Goal: Transaction & Acquisition: Obtain resource

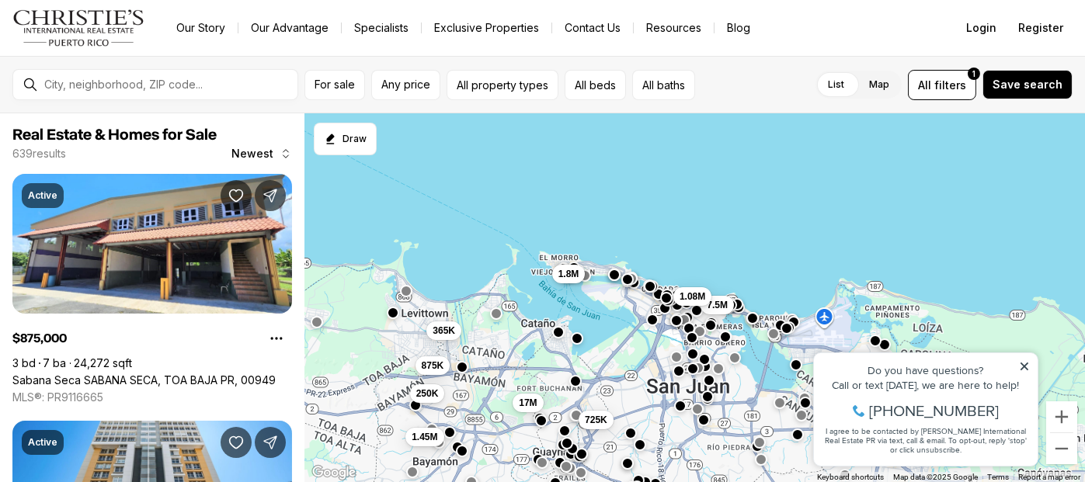
click at [1023, 367] on icon at bounding box center [1023, 365] width 11 height 11
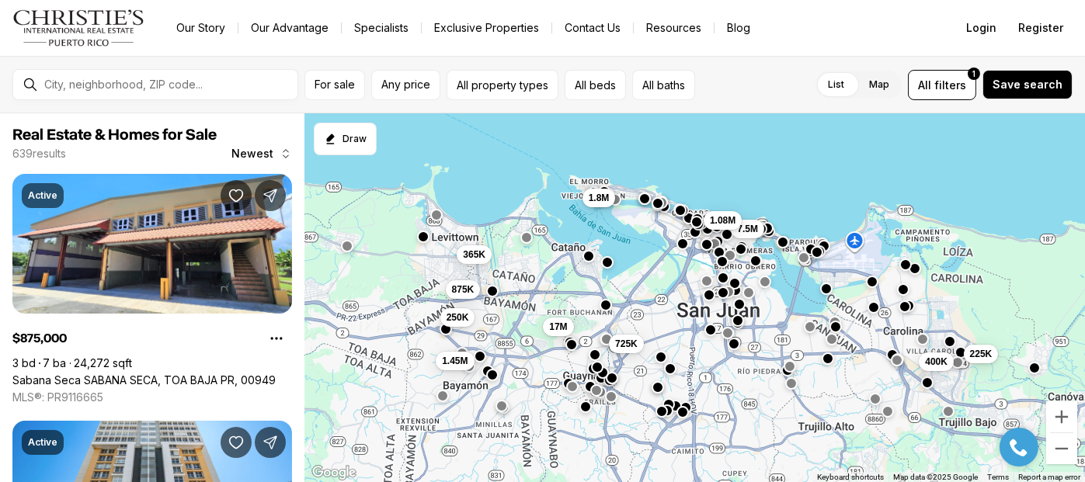
drag, startPoint x: 781, startPoint y: 355, endPoint x: 812, endPoint y: 275, distance: 86.1
click at [812, 275] on div "400K 225K 7.5M 1.08M 17M 725K 1.45M 1.8M 365K 875K 250K" at bounding box center [694, 298] width 781 height 370
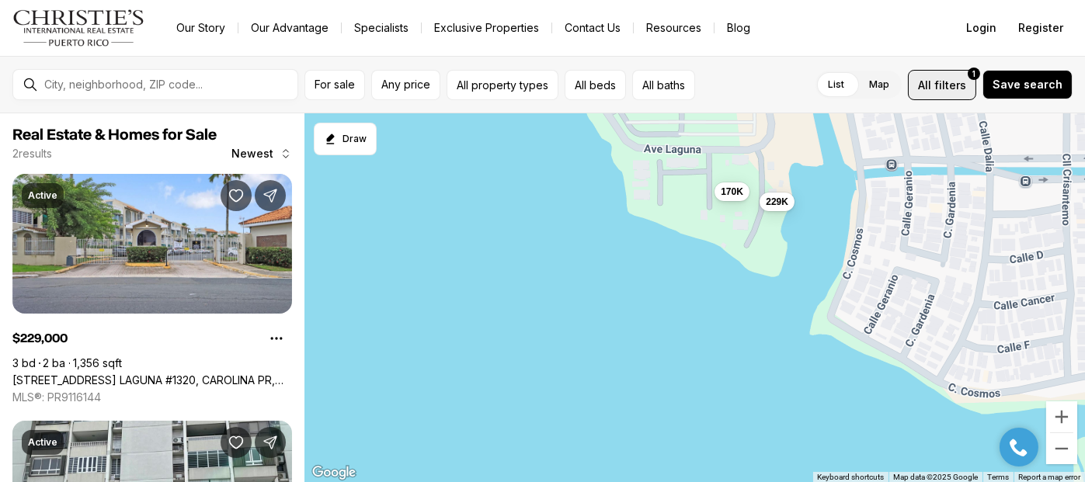
click at [952, 85] on span "filters" at bounding box center [950, 85] width 32 height 16
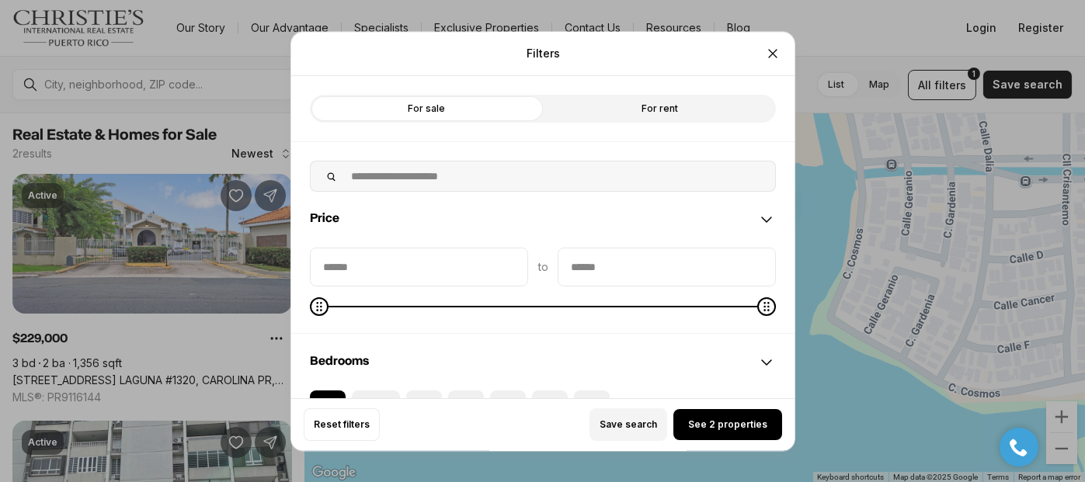
click at [608, 114] on label "For rent" at bounding box center [659, 109] width 233 height 28
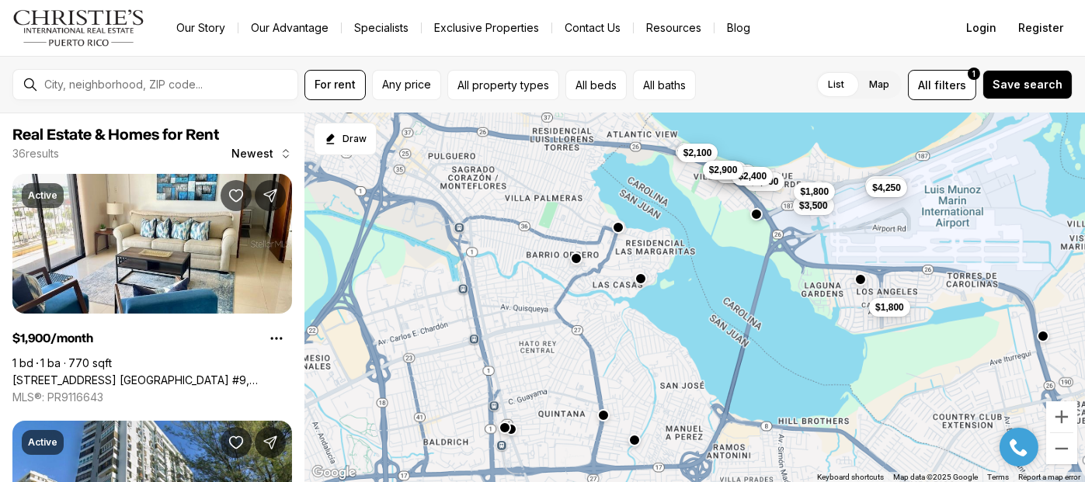
drag, startPoint x: 621, startPoint y: 313, endPoint x: 778, endPoint y: 318, distance: 156.2
click at [778, 318] on div "$1,900 $4,000 $2,100 $1,800 $4,500 $2,000 $9,500 $3,500 $4,250 $1,800 $2,400 $2…" at bounding box center [694, 298] width 781 height 370
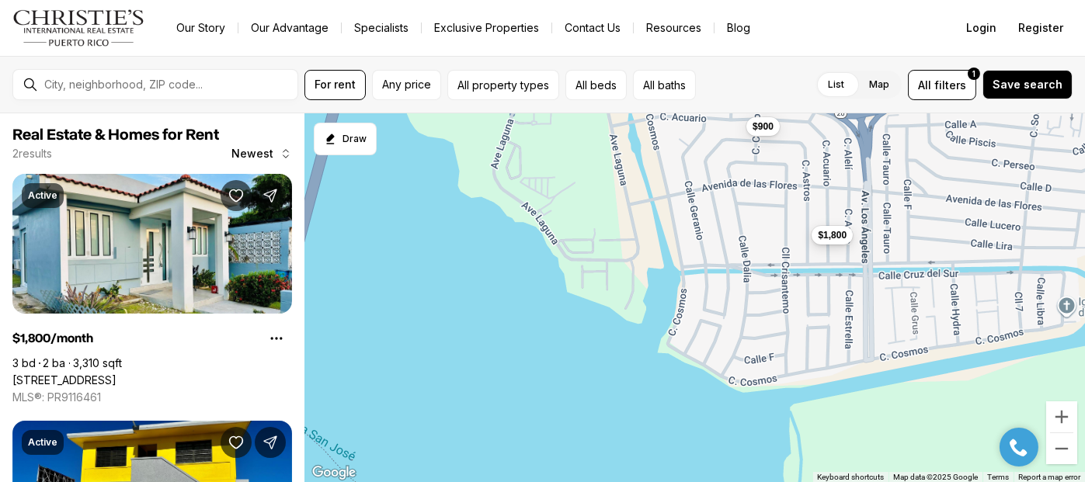
click at [834, 241] on span "$1,800" at bounding box center [832, 235] width 29 height 12
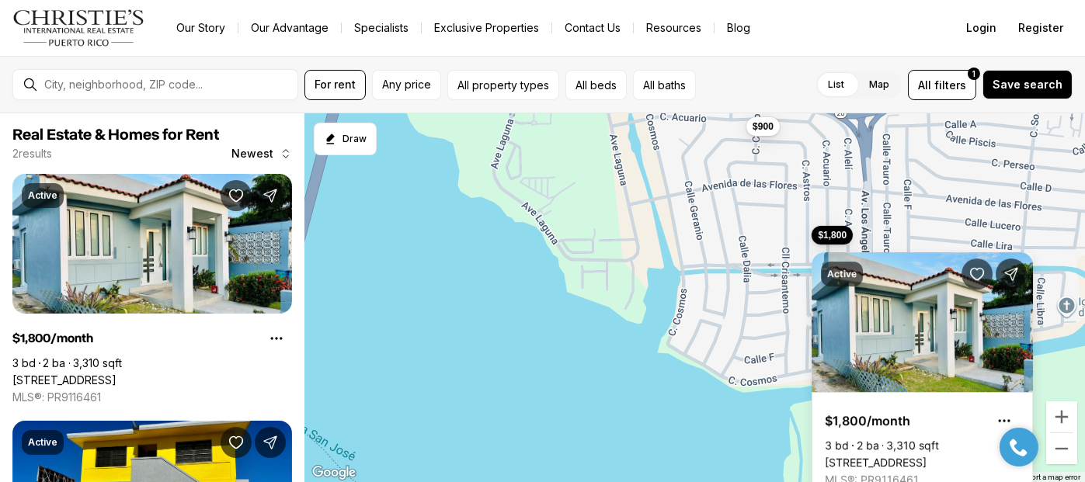
click at [520, 301] on div "$1,800 $900" at bounding box center [694, 298] width 781 height 370
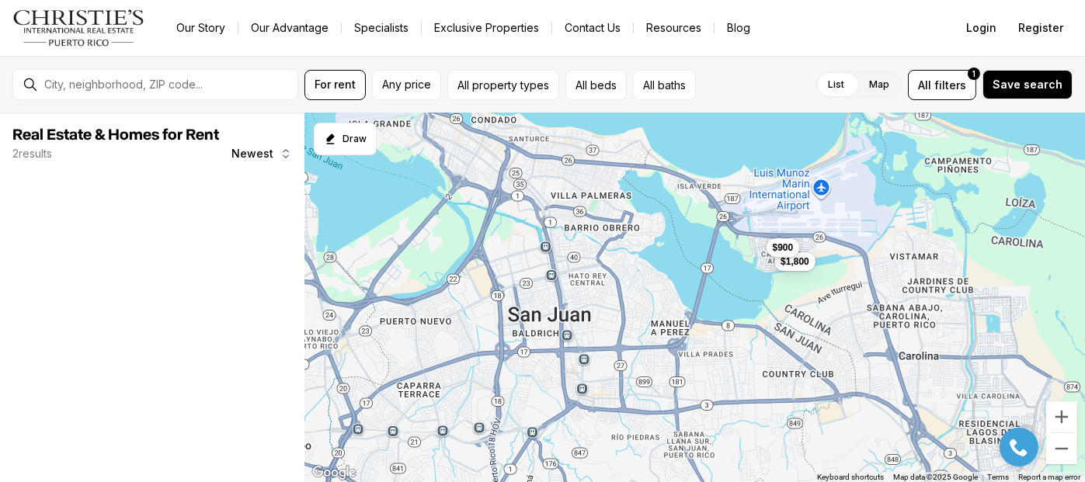
drag, startPoint x: 536, startPoint y: 319, endPoint x: 698, endPoint y: 285, distance: 165.1
click at [698, 285] on div "$1,800 $900" at bounding box center [694, 298] width 781 height 370
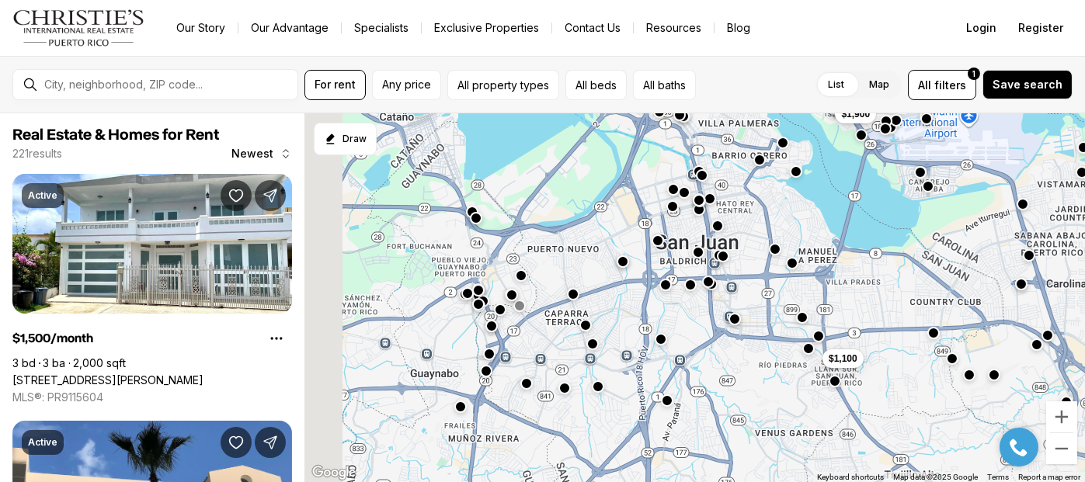
drag, startPoint x: 447, startPoint y: 295, endPoint x: 597, endPoint y: 223, distance: 165.7
click at [597, 223] on div "$1,100 $1,900 $1,500 $1,550 $1,450 $1,450 $900 $7,200 $1,995 $7,500 $8,000 $12,…" at bounding box center [694, 298] width 781 height 370
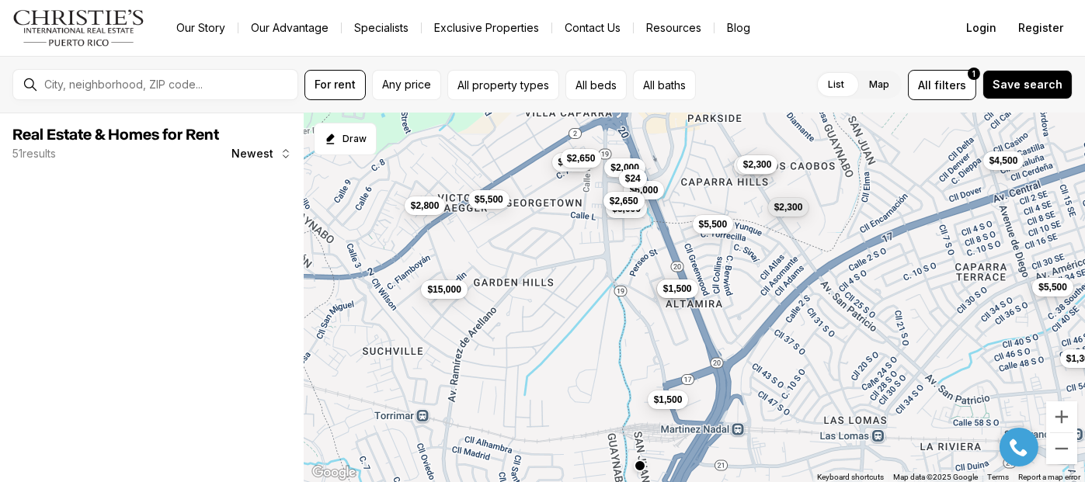
drag, startPoint x: 549, startPoint y: 328, endPoint x: 565, endPoint y: 331, distance: 16.6
click at [565, 331] on div "$2,000 $1,500 $4,500 $5,500 $5,000 $6,000 $2,300 $2,650 $3,000 $2,650 $1,300 $2…" at bounding box center [694, 298] width 781 height 370
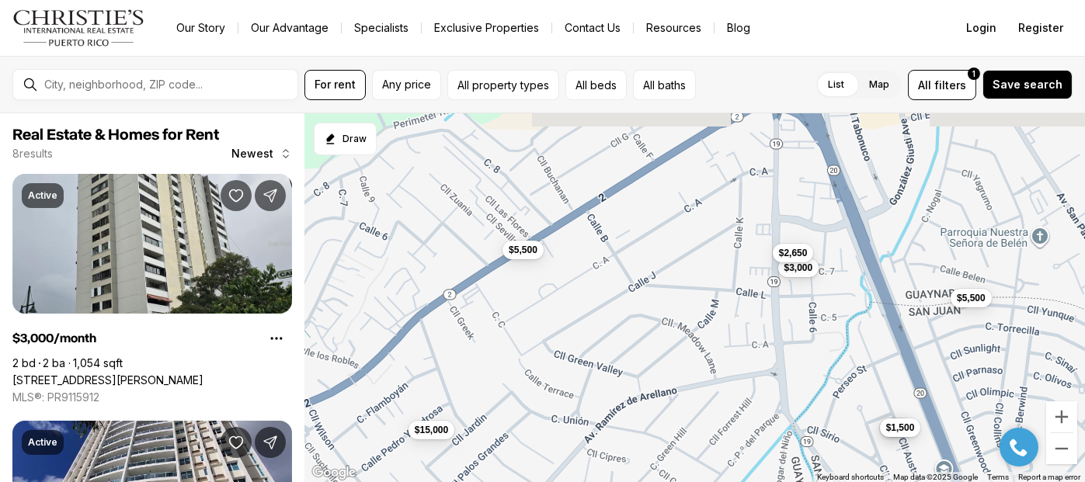
drag, startPoint x: 517, startPoint y: 248, endPoint x: 591, endPoint y: 360, distance: 134.7
click at [591, 360] on div "$2,300 $3,000 $2,650 $5,500 $575 $1,500 $15,000 $5,500" at bounding box center [694, 298] width 781 height 370
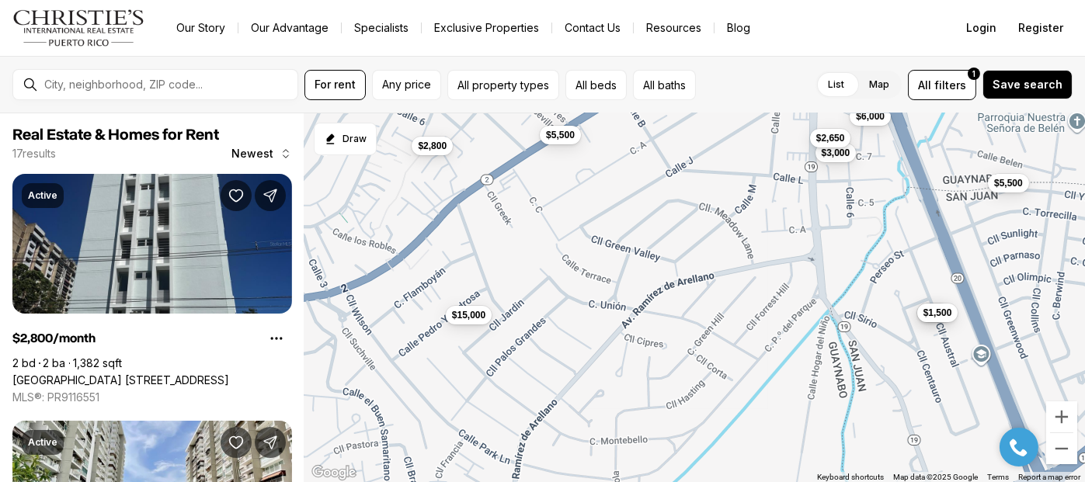
drag, startPoint x: 513, startPoint y: 369, endPoint x: 558, endPoint y: 217, distance: 158.8
click at [558, 217] on div "$3,000 $2,650 $5,500 $575 $1,500 $15,000 $5,500 $2,800 $2,000 $5,000 $6,000 $2,…" at bounding box center [694, 298] width 781 height 370
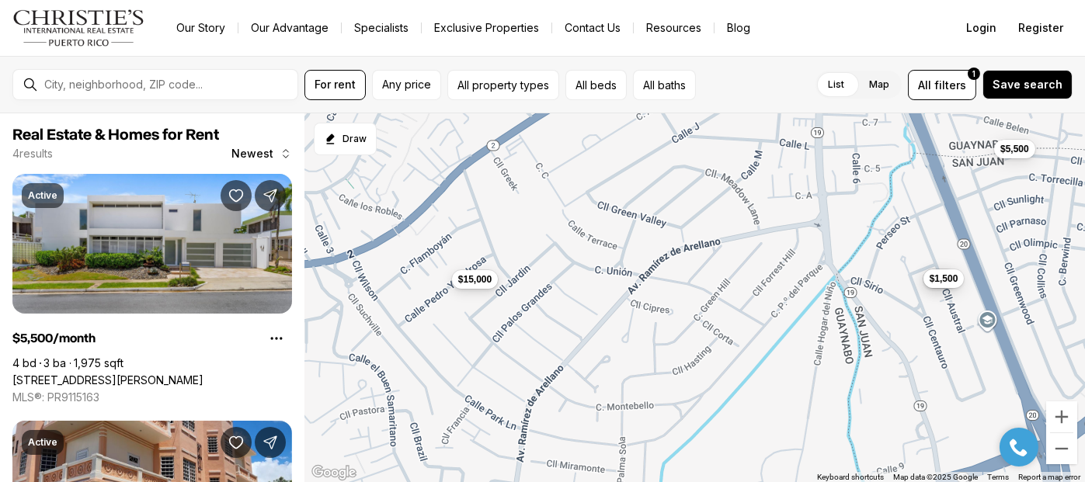
click at [490, 278] on span "$15,000" at bounding box center [474, 279] width 33 height 12
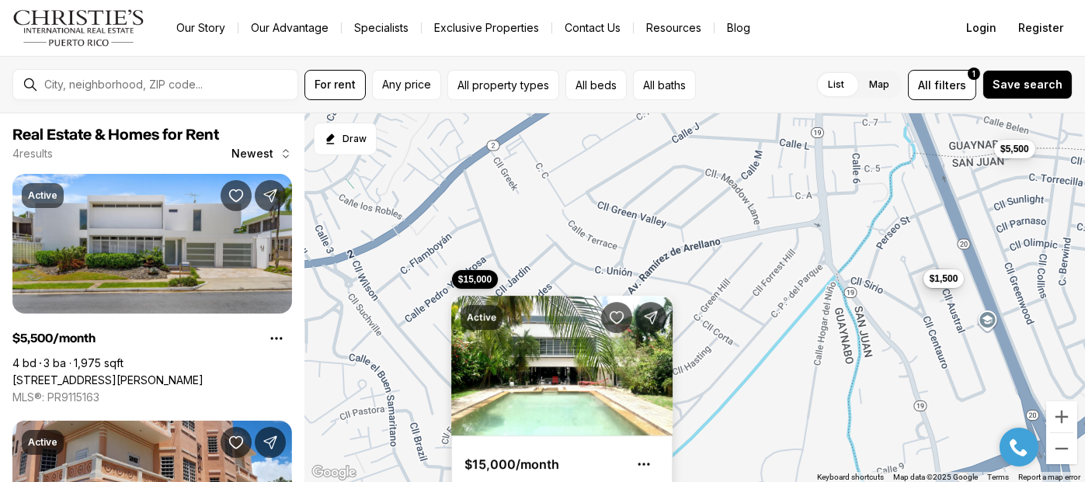
click at [489, 277] on div "Active $15,000/month 4 bd 5 ba 3,520 sqft [STREET_ADDRESS] [GEOGRAPHIC_DATA], 0…" at bounding box center [561, 410] width 221 height 267
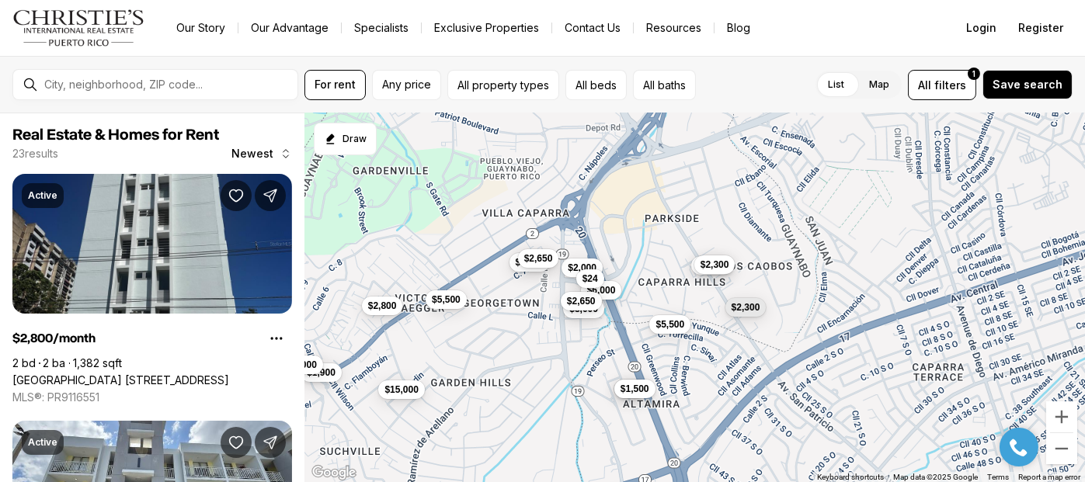
drag, startPoint x: 614, startPoint y: 305, endPoint x: 524, endPoint y: 423, distance: 148.1
click at [524, 432] on div "$5,500 $575 $1,500 $15,000 $2,800 $1,900 $4,500 $2,000 $1,500 $5,000 $6,000 $3,…" at bounding box center [694, 298] width 781 height 370
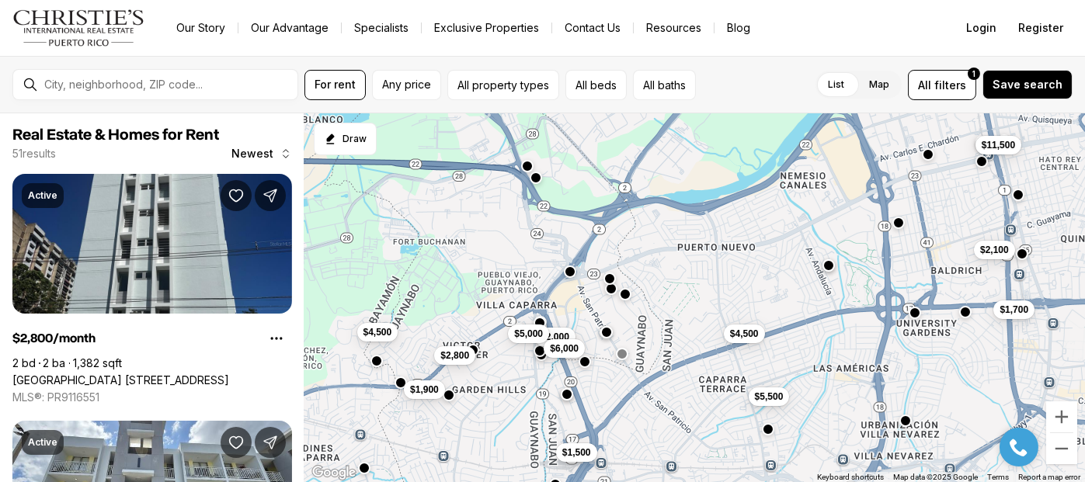
drag, startPoint x: 736, startPoint y: 286, endPoint x: 669, endPoint y: 301, distance: 68.6
click at [669, 301] on div "$2,800 $1,900 $2,000 $5,000 $6,000 $4,500 $1,500 $11,500 $2,100 $4,500 $1,700 $…" at bounding box center [694, 298] width 781 height 370
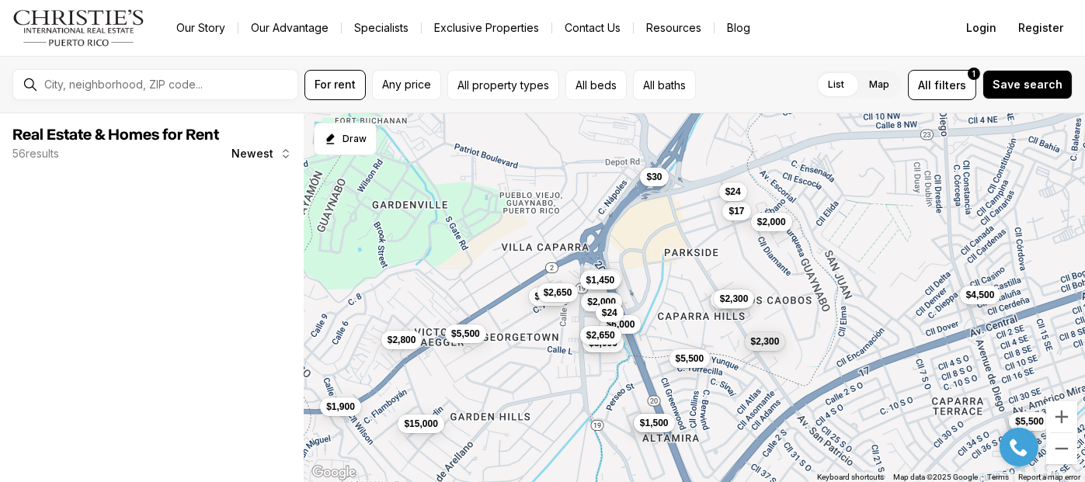
drag, startPoint x: 490, startPoint y: 358, endPoint x: 663, endPoint y: 315, distance: 178.4
click at [663, 315] on div "$5,500 $575 $1,500 $15,000 $2,800 $1,900 $2,000 $5,000 $6,000 $3,000 $5,500 $2,…" at bounding box center [694, 298] width 781 height 370
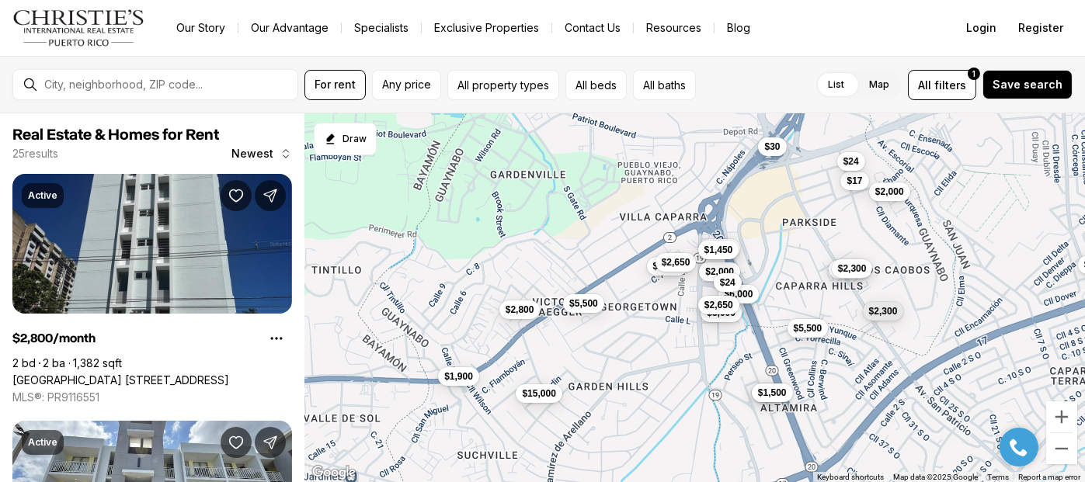
drag, startPoint x: 530, startPoint y: 346, endPoint x: 648, endPoint y: 316, distance: 121.9
click at [649, 316] on div "$5,500 $575 $1,500 $15,000 $2,800 $1,900 $2,000 $5,000 $6,000 $3,000 $5,500 $2,…" at bounding box center [694, 298] width 781 height 370
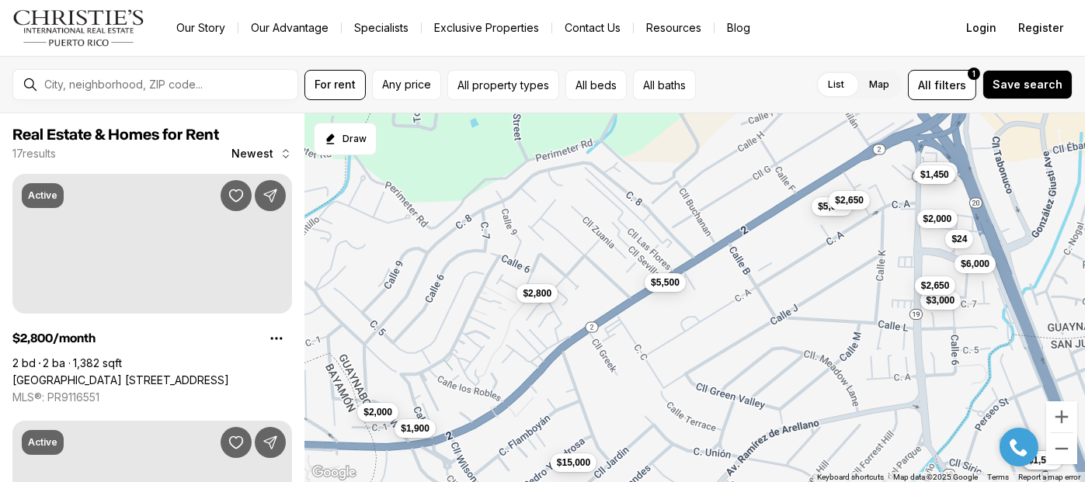
drag, startPoint x: 632, startPoint y: 320, endPoint x: 644, endPoint y: 352, distance: 34.2
click at [644, 352] on div "$5,500 $575 $1,500 $15,000 $2,800 $1,900 $2,000 $5,000 $6,000 $3,000 $5,500 $2,…" at bounding box center [694, 298] width 781 height 370
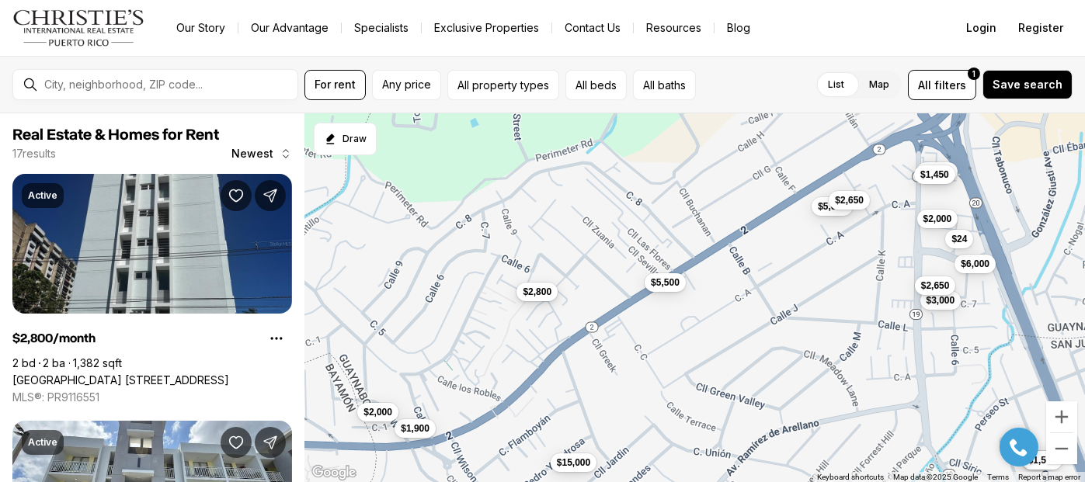
click at [545, 298] on span "$2,800" at bounding box center [537, 292] width 29 height 12
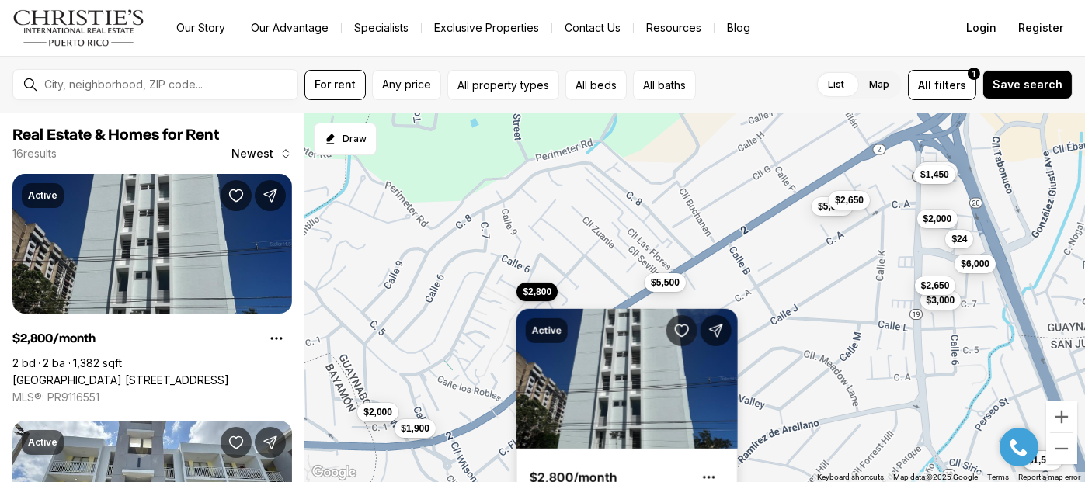
click at [545, 298] on div "Active $2,800/month 2 bd 2 ba 1,382 sqft [STREET_ADDRESS] MLS®: PR9116551" at bounding box center [627, 424] width 221 height 267
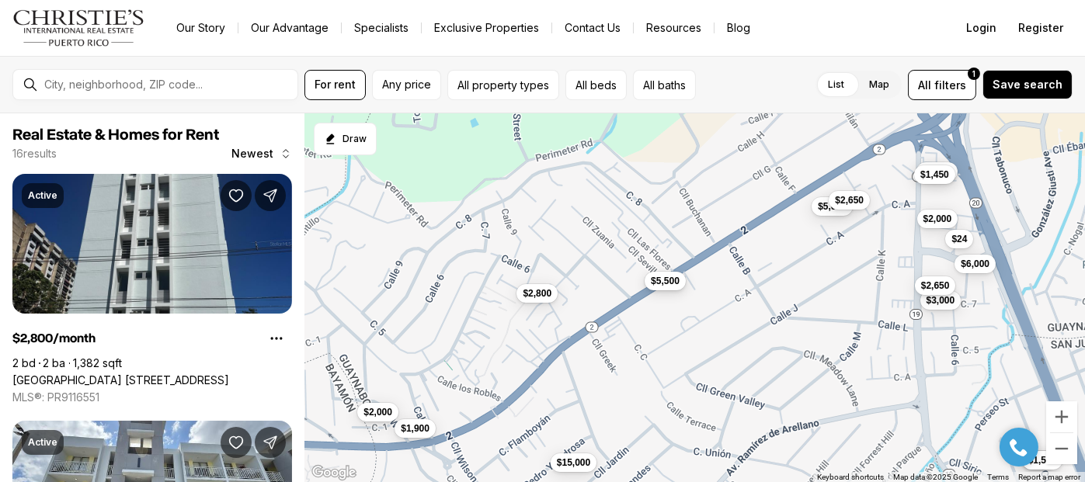
click at [666, 287] on button "$5,500" at bounding box center [665, 281] width 41 height 19
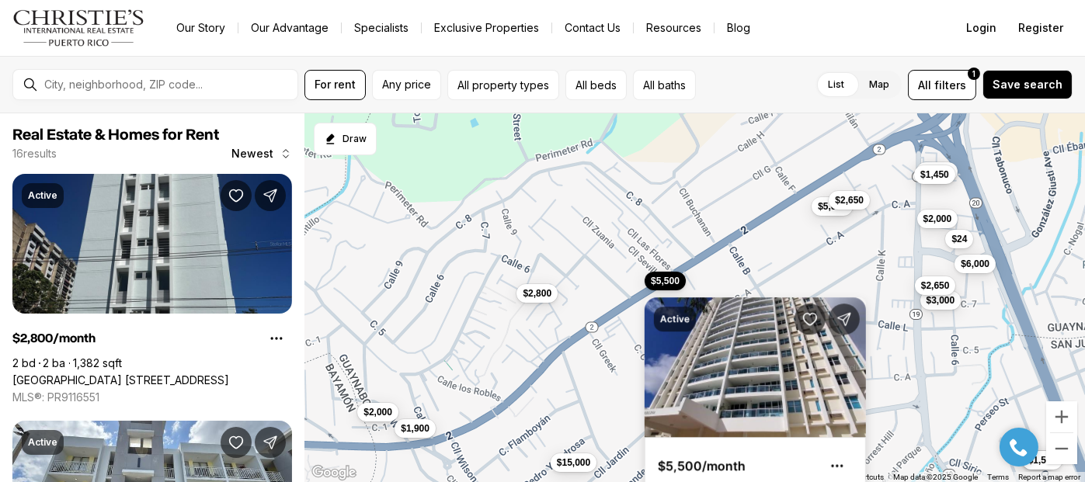
click at [666, 284] on div "Active $5,500/month 4 bd 3 ba 3,550 sqft 177 PR-2 #PH-[GEOGRAPHIC_DATA], 00966 …" at bounding box center [755, 412] width 221 height 267
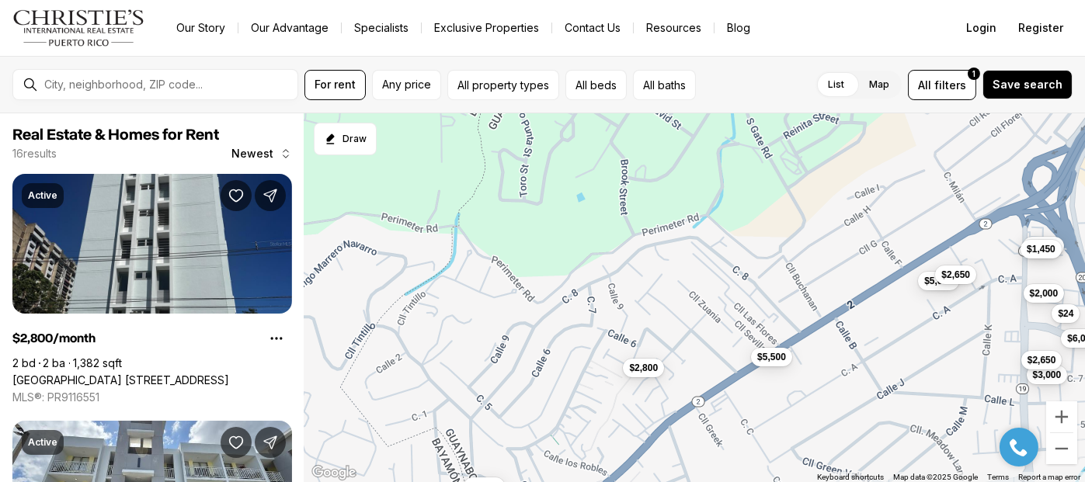
drag, startPoint x: 783, startPoint y: 264, endPoint x: 889, endPoint y: 341, distance: 131.3
click at [889, 341] on div "$575 $1,500 $15,000 $2,800 $1,900 $2,000 $5,000 $6,000 $3,000 $5,500 $2,650 $2,…" at bounding box center [694, 298] width 781 height 370
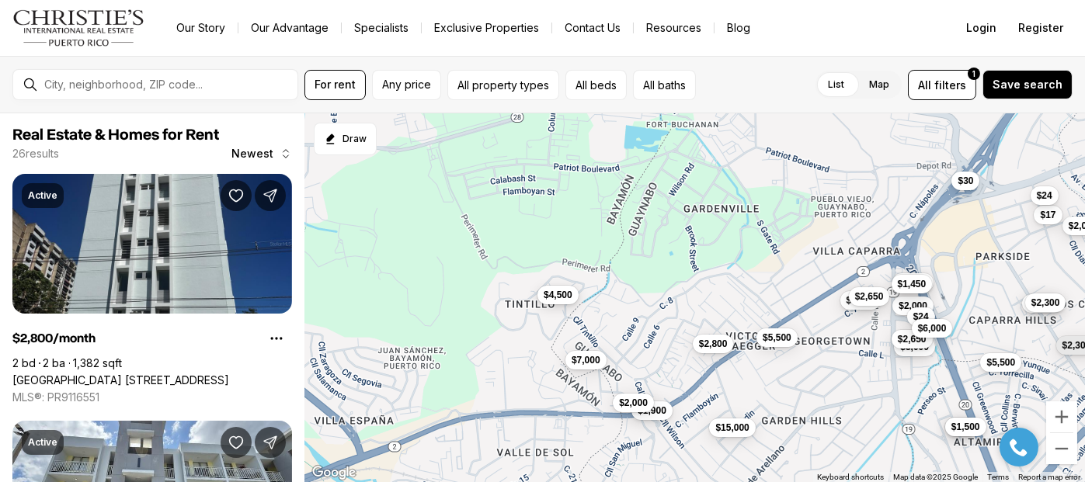
click at [545, 289] on span "$4,500" at bounding box center [558, 295] width 29 height 12
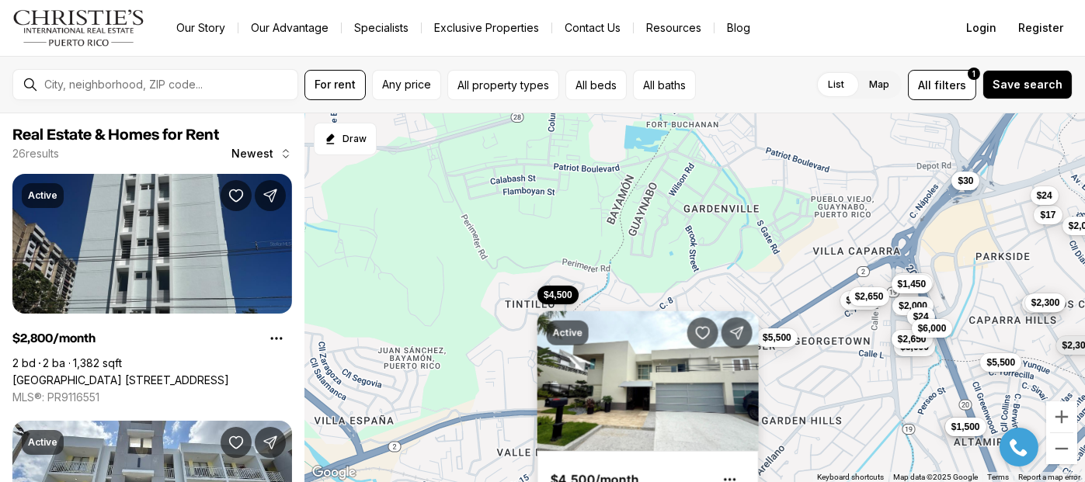
click at [565, 293] on div "Active $4,500/month 4 bd 3 ba 2,200 sqft [GEOGRAPHIC_DATA], 00966 MLS®: PR91165…" at bounding box center [648, 426] width 221 height 267
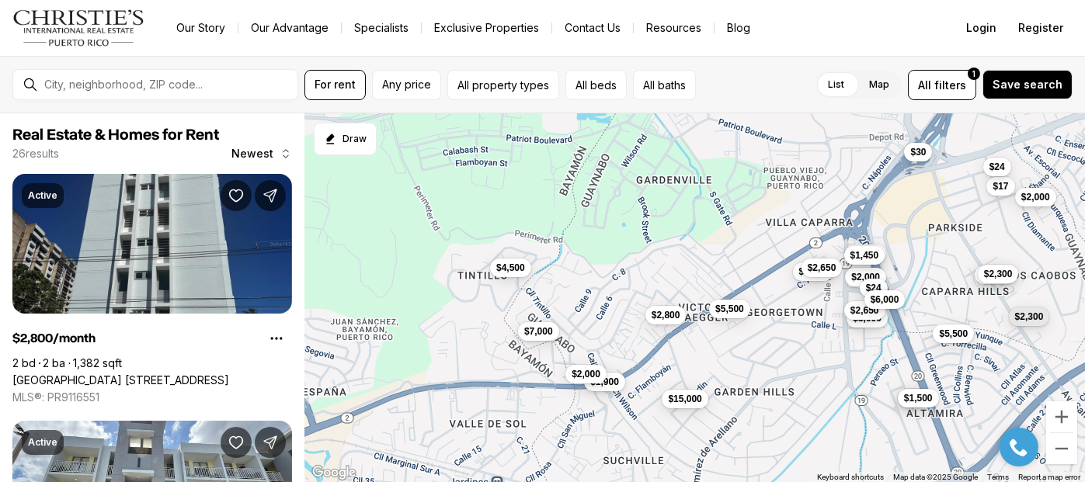
drag, startPoint x: 685, startPoint y: 346, endPoint x: 635, endPoint y: 311, distance: 61.2
click at [638, 314] on div "$2,800 $1,900 $2,000 $5,000 $3,000 $5,500 $2,650 $2,650 $24 $2,600 $1,450 $2,00…" at bounding box center [694, 298] width 781 height 370
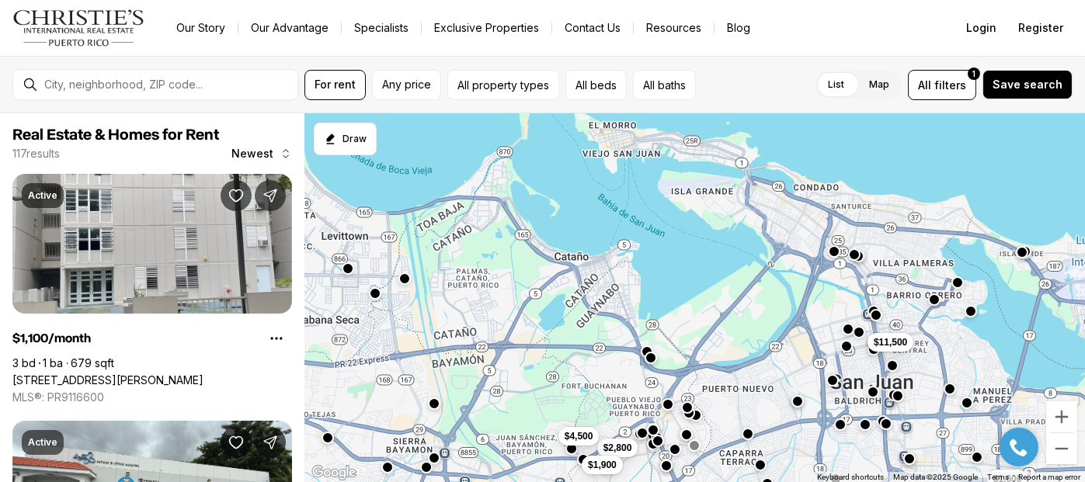
drag, startPoint x: 725, startPoint y: 350, endPoint x: 676, endPoint y: 478, distance: 137.9
click at [676, 478] on div "$2,800 $1,900 $4,500 $2,800 $2,500 $11,500 $1,600 $1,500 $1,100 $1,400 $2,500 $…" at bounding box center [694, 298] width 781 height 370
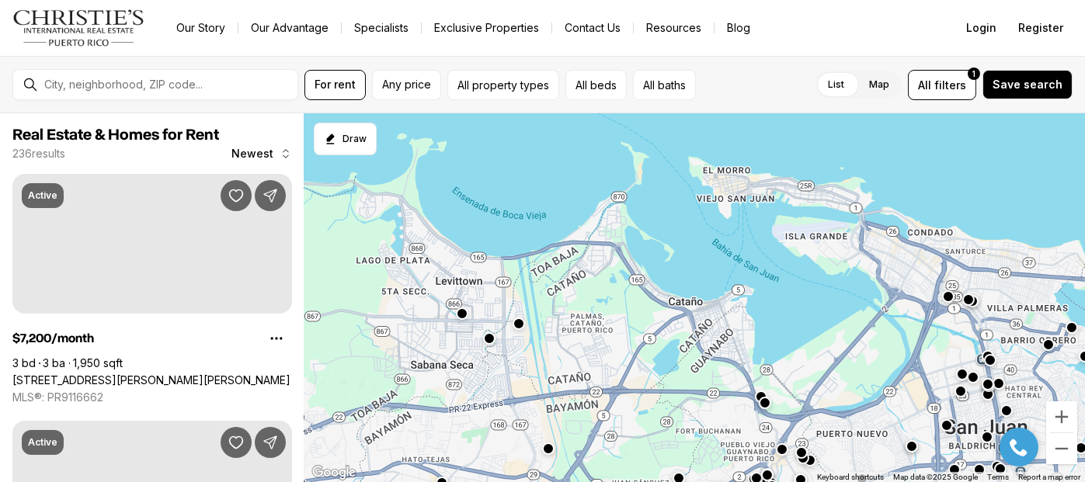
drag, startPoint x: 496, startPoint y: 341, endPoint x: 679, endPoint y: 403, distance: 192.8
click at [679, 403] on div "$2,800" at bounding box center [694, 298] width 781 height 370
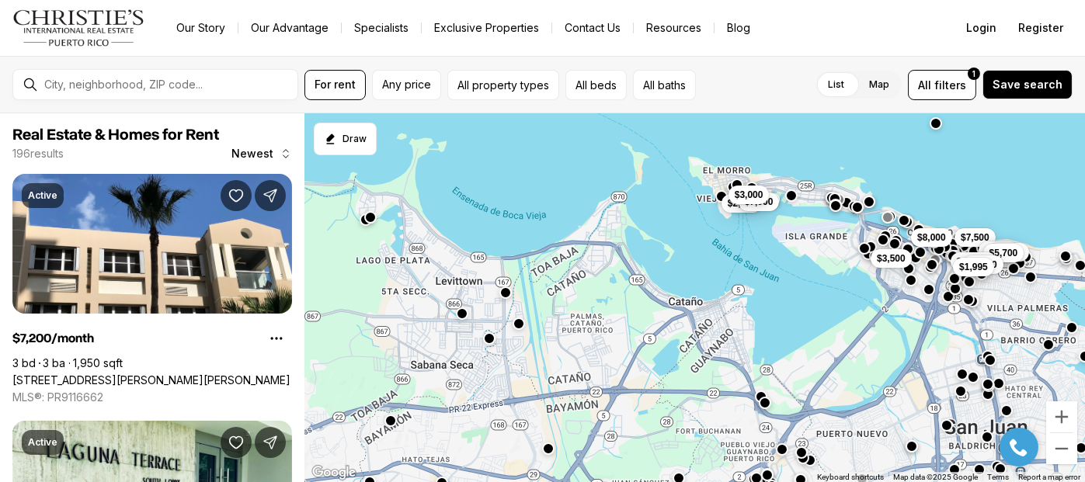
click at [367, 218] on button "button" at bounding box center [370, 217] width 12 height 12
